Goal: Find specific page/section: Find specific page/section

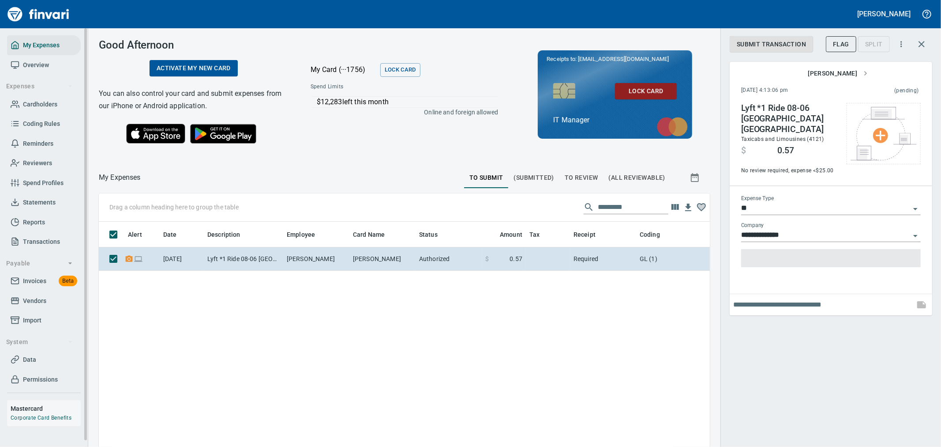
scroll to position [335, 597]
click at [41, 282] on span "Invoices" at bounding box center [34, 280] width 23 height 11
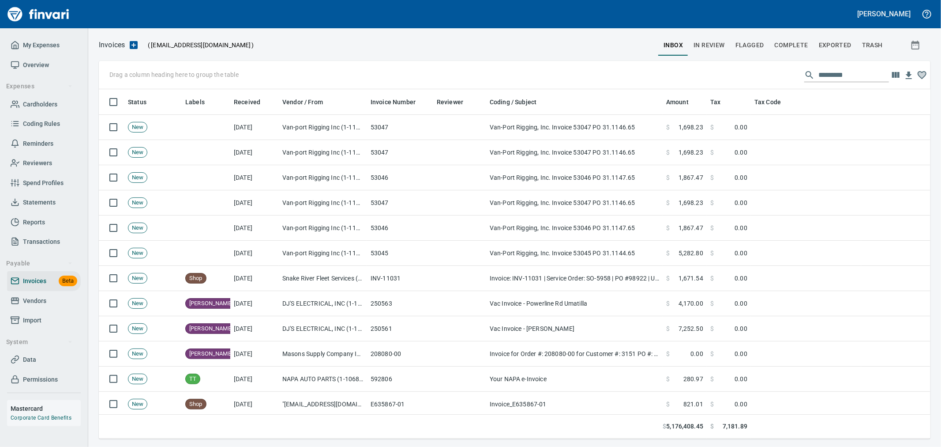
scroll to position [342, 817]
click at [847, 80] on input "text" at bounding box center [854, 75] width 71 height 14
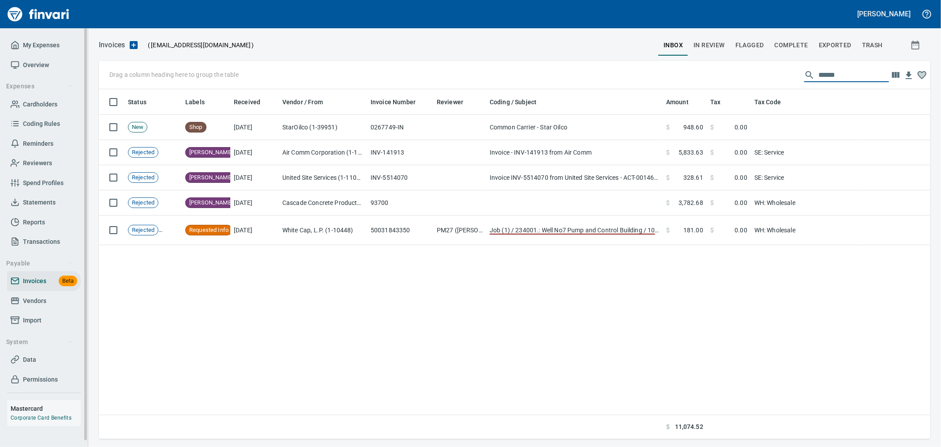
type input "******"
click at [54, 301] on span "Vendors" at bounding box center [44, 300] width 67 height 11
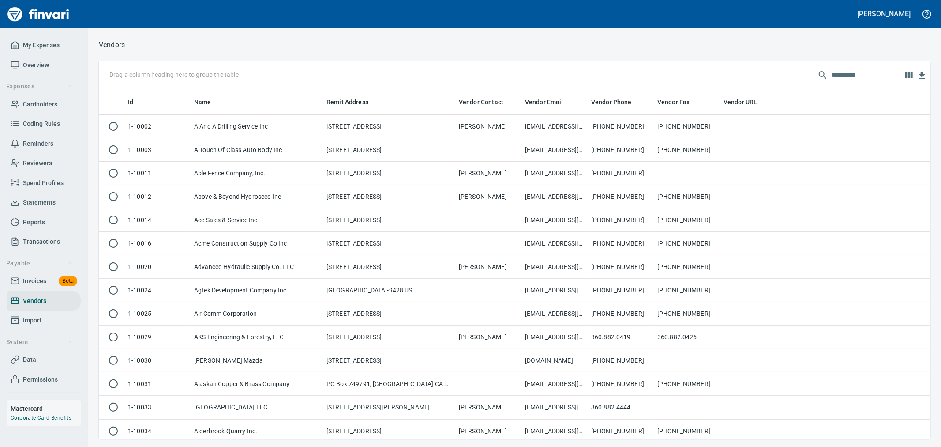
scroll to position [342, 817]
click at [838, 69] on input "text" at bounding box center [867, 75] width 71 height 14
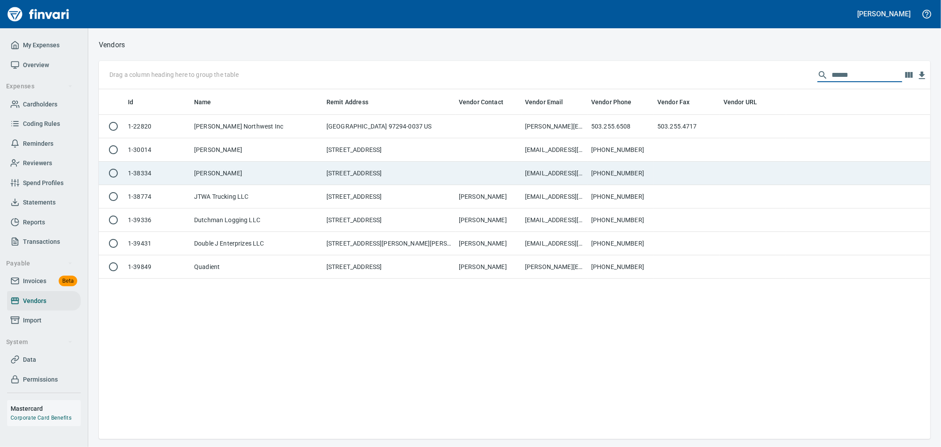
type input "******"
click at [280, 165] on td "[PERSON_NAME]" at bounding box center [257, 173] width 132 height 23
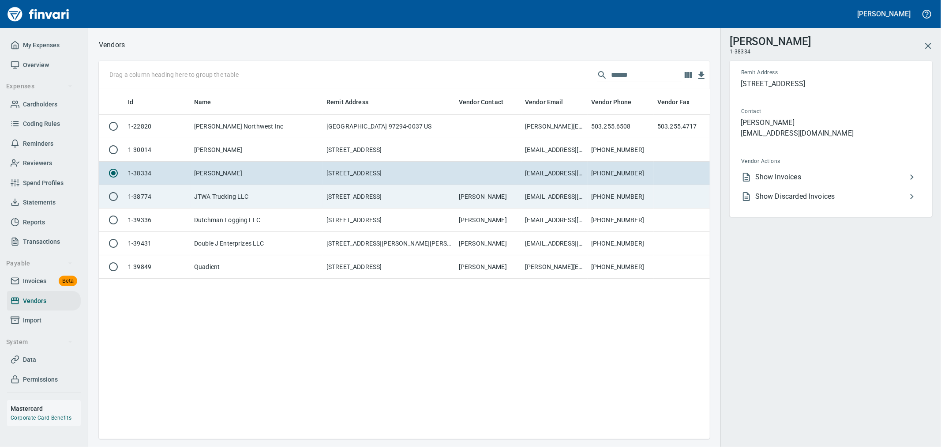
scroll to position [335, 604]
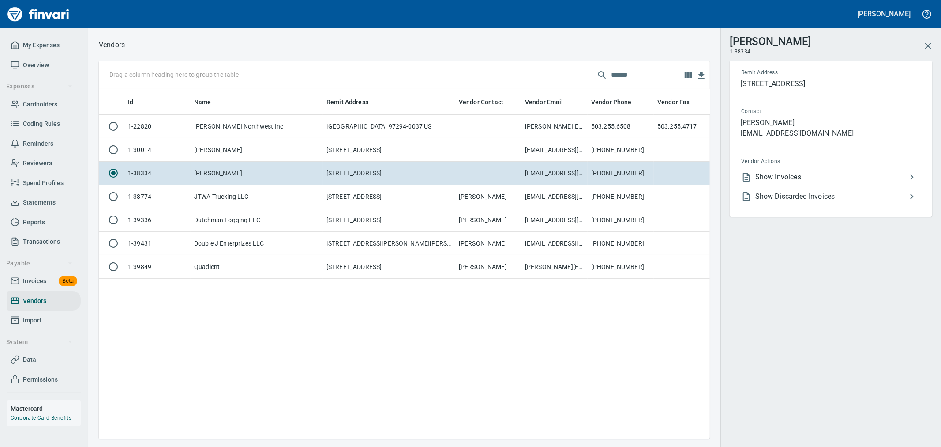
click at [829, 173] on span "Show Invoices" at bounding box center [831, 177] width 151 height 11
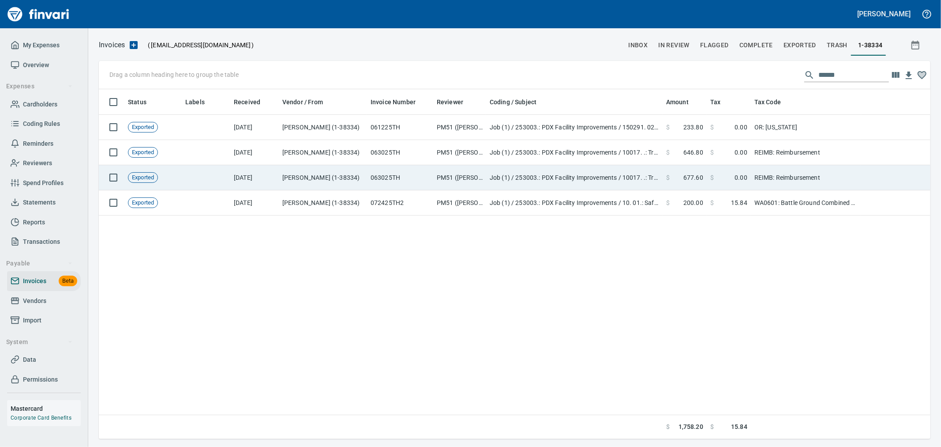
scroll to position [342, 824]
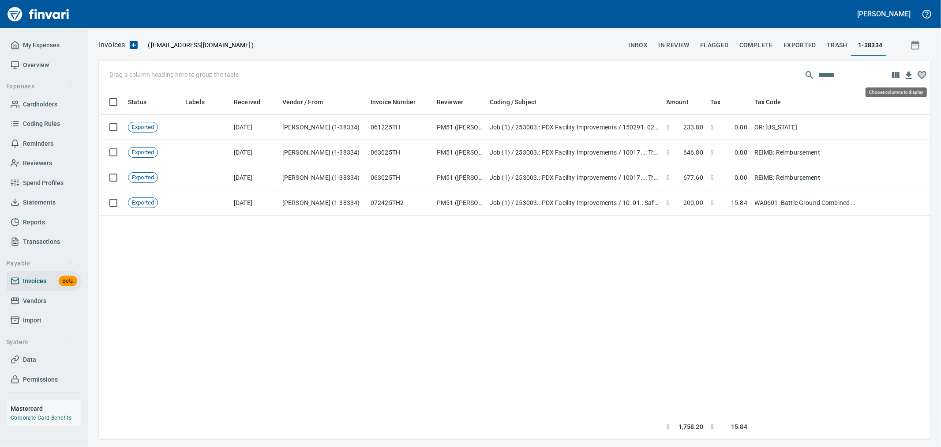
click at [893, 71] on icon "button" at bounding box center [896, 75] width 11 height 11
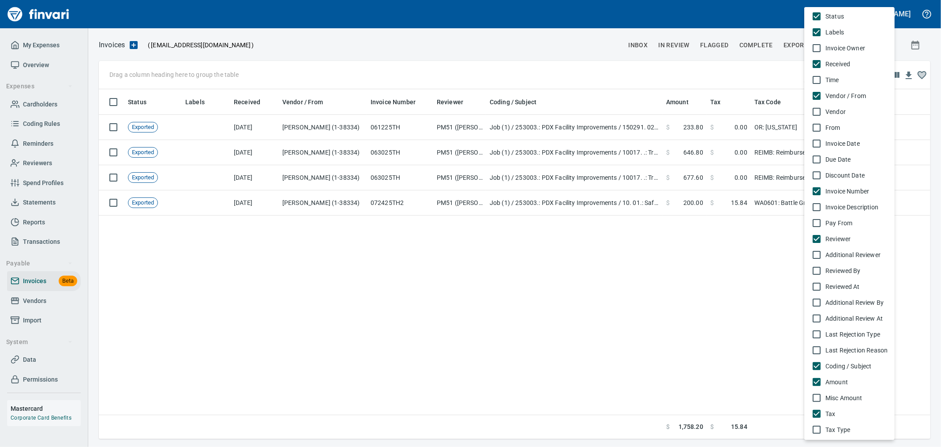
scroll to position [0, 0]
click at [111, 179] on div at bounding box center [470, 223] width 941 height 447
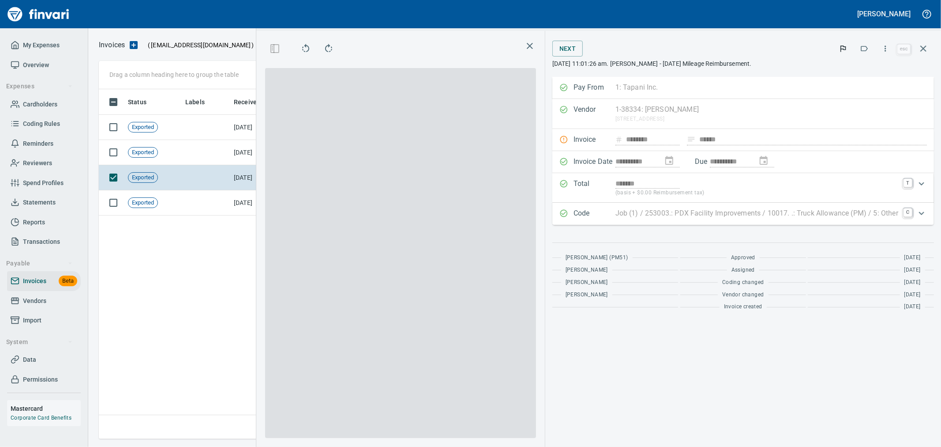
scroll to position [1, 1]
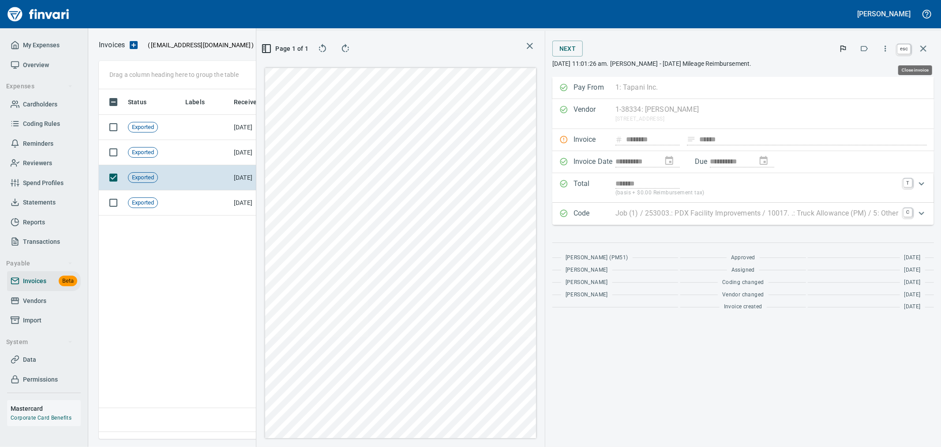
click at [921, 50] on icon "button" at bounding box center [924, 48] width 6 height 6
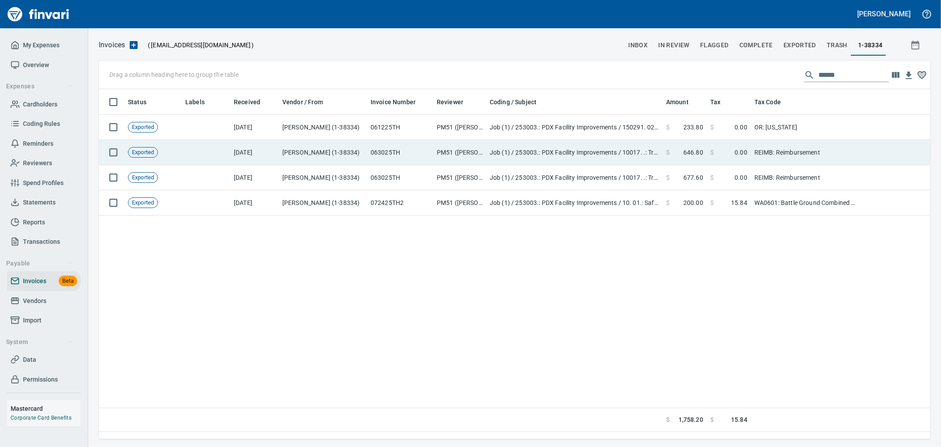
scroll to position [342, 823]
click at [540, 156] on td "Job (1) / 253003.: PDX Facility Improvements / 10017. .: Truck Allowance (PM) /…" at bounding box center [574, 152] width 177 height 25
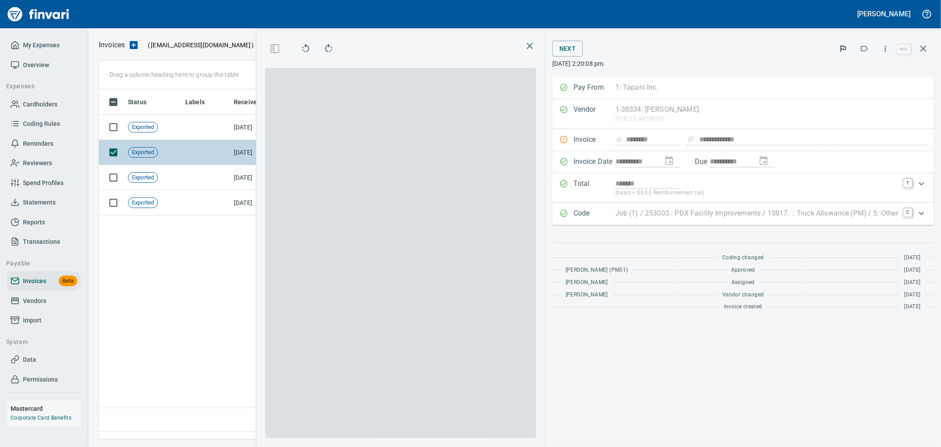
scroll to position [335, 604]
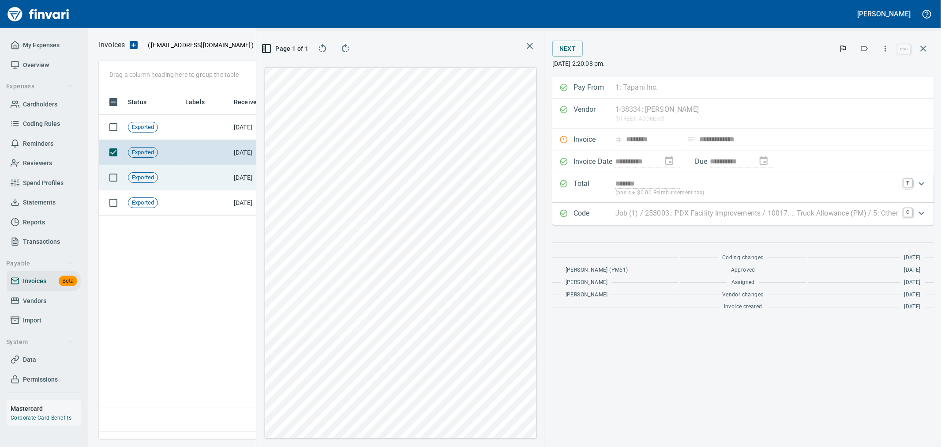
click at [219, 179] on td at bounding box center [206, 177] width 49 height 25
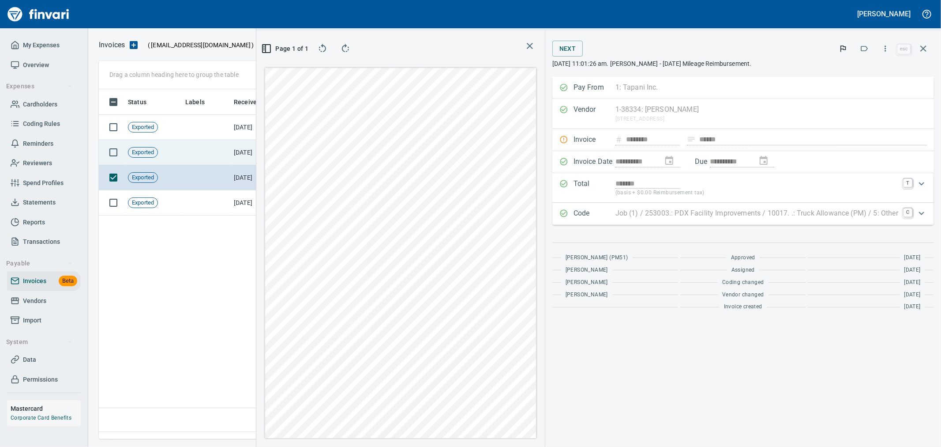
click at [221, 150] on td at bounding box center [206, 152] width 49 height 25
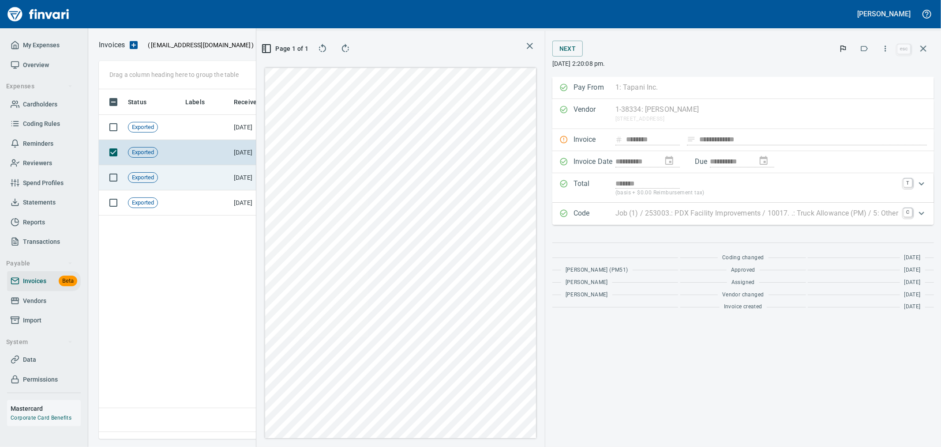
click at [207, 174] on td at bounding box center [206, 177] width 49 height 25
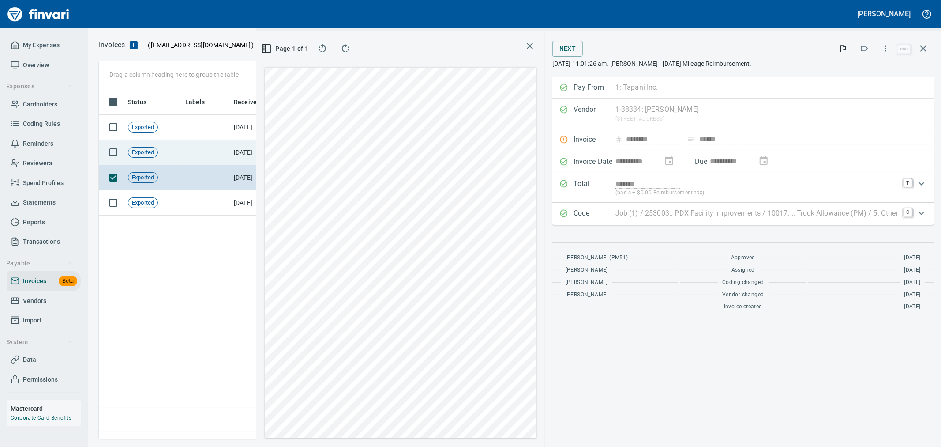
click at [214, 157] on td at bounding box center [206, 152] width 49 height 25
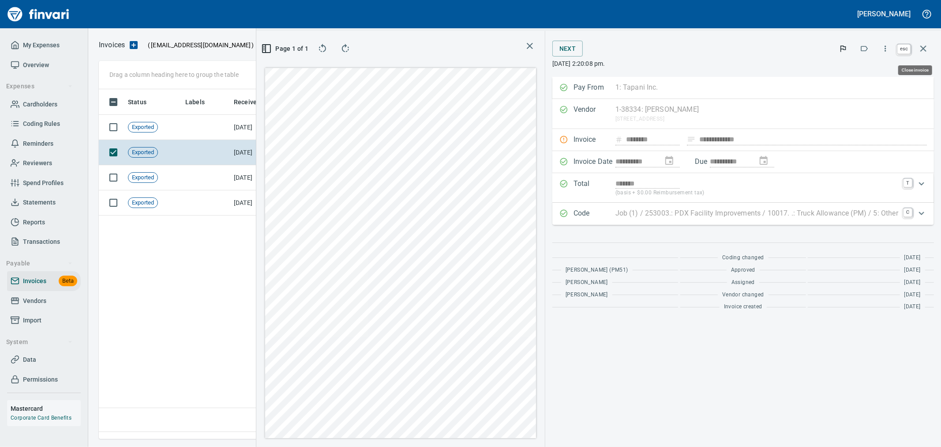
click at [928, 45] on icon "button" at bounding box center [923, 48] width 11 height 11
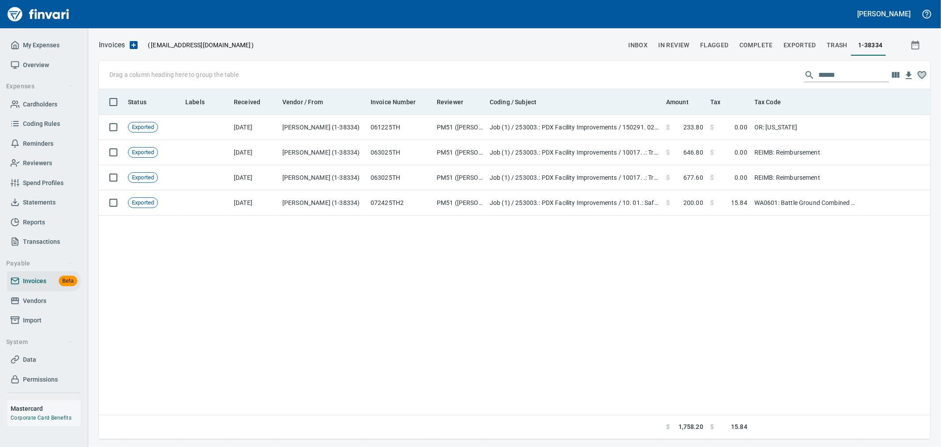
scroll to position [342, 824]
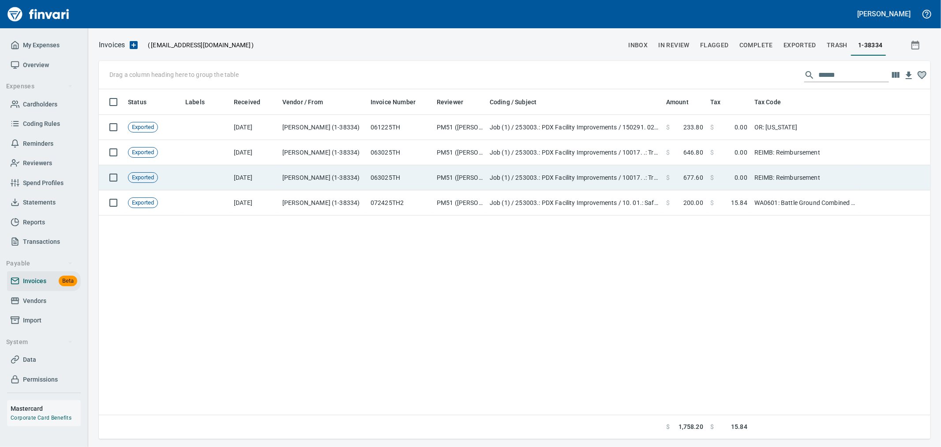
click at [762, 176] on td "REIMB: Reimbursement" at bounding box center [806, 177] width 110 height 25
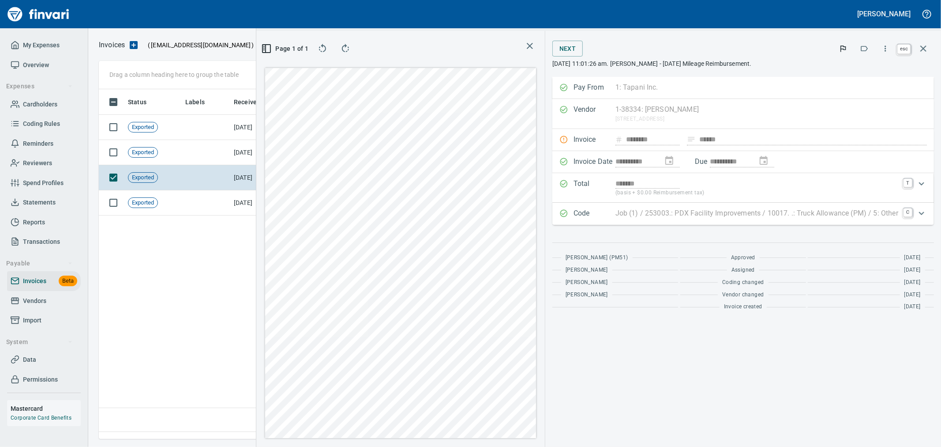
scroll to position [335, 604]
click at [927, 51] on icon "button" at bounding box center [923, 48] width 11 height 11
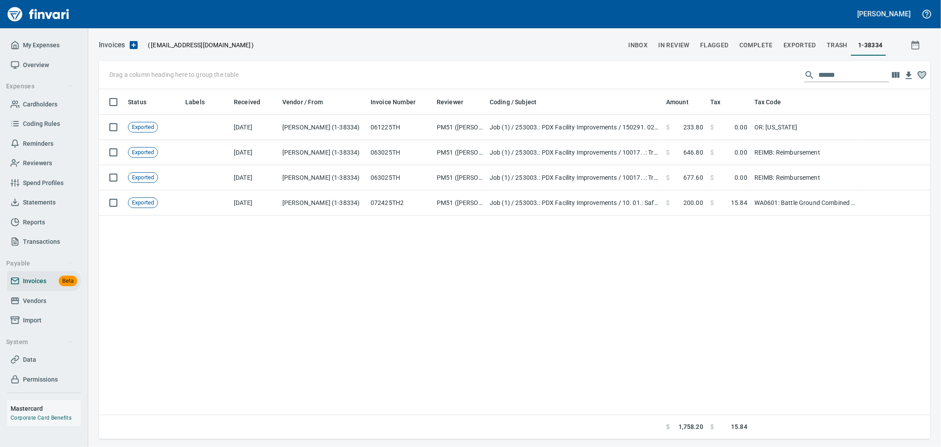
scroll to position [342, 823]
